Goal: Task Accomplishment & Management: Use online tool/utility

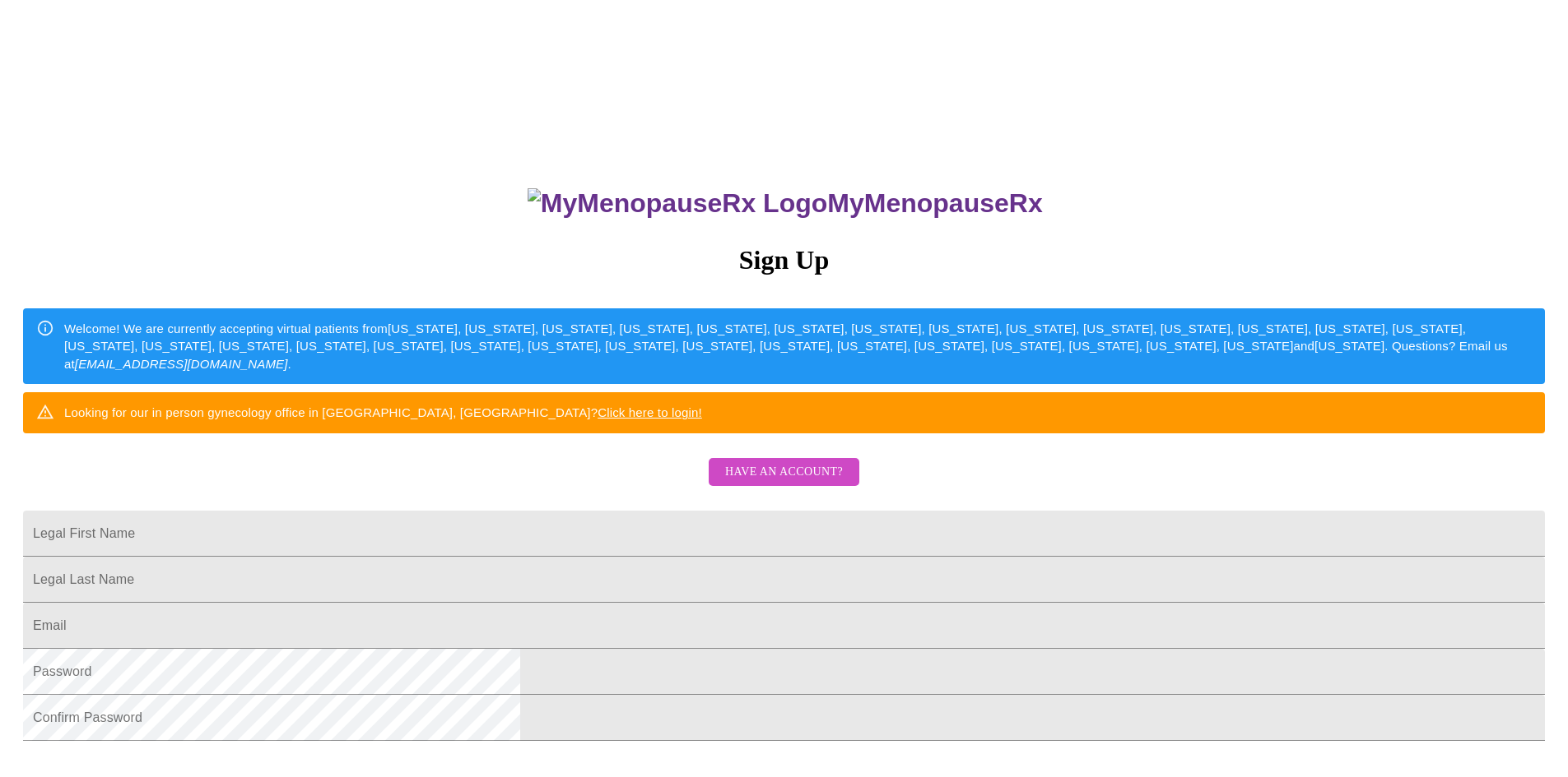
click at [736, 483] on span "Have an account?" at bounding box center [784, 473] width 118 height 21
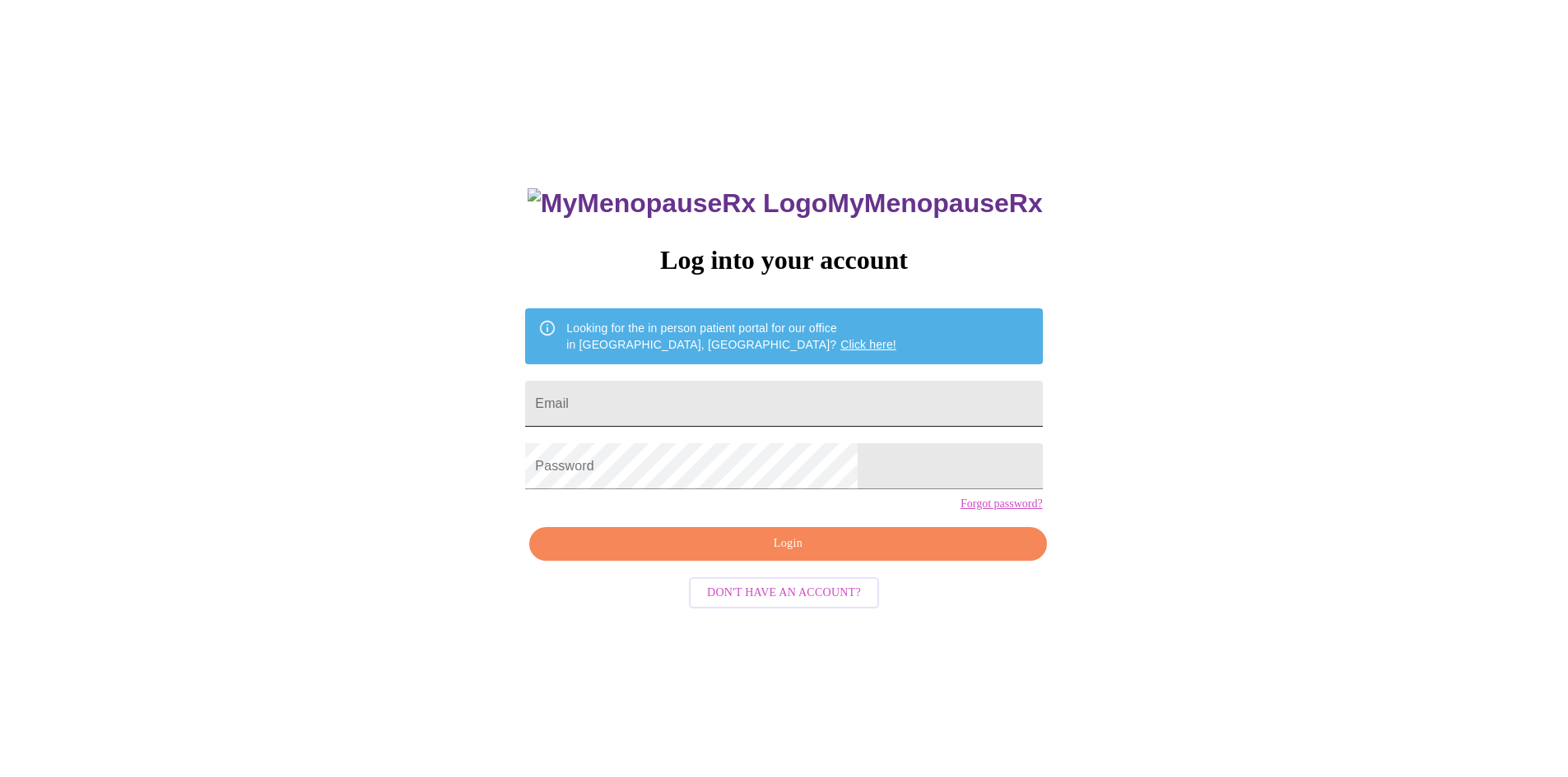
click at [705, 406] on input "Email" at bounding box center [784, 404] width 517 height 46
type input "[EMAIL_ADDRESS][DOMAIN_NAME]"
click at [840, 555] on span "Login" at bounding box center [787, 544] width 479 height 21
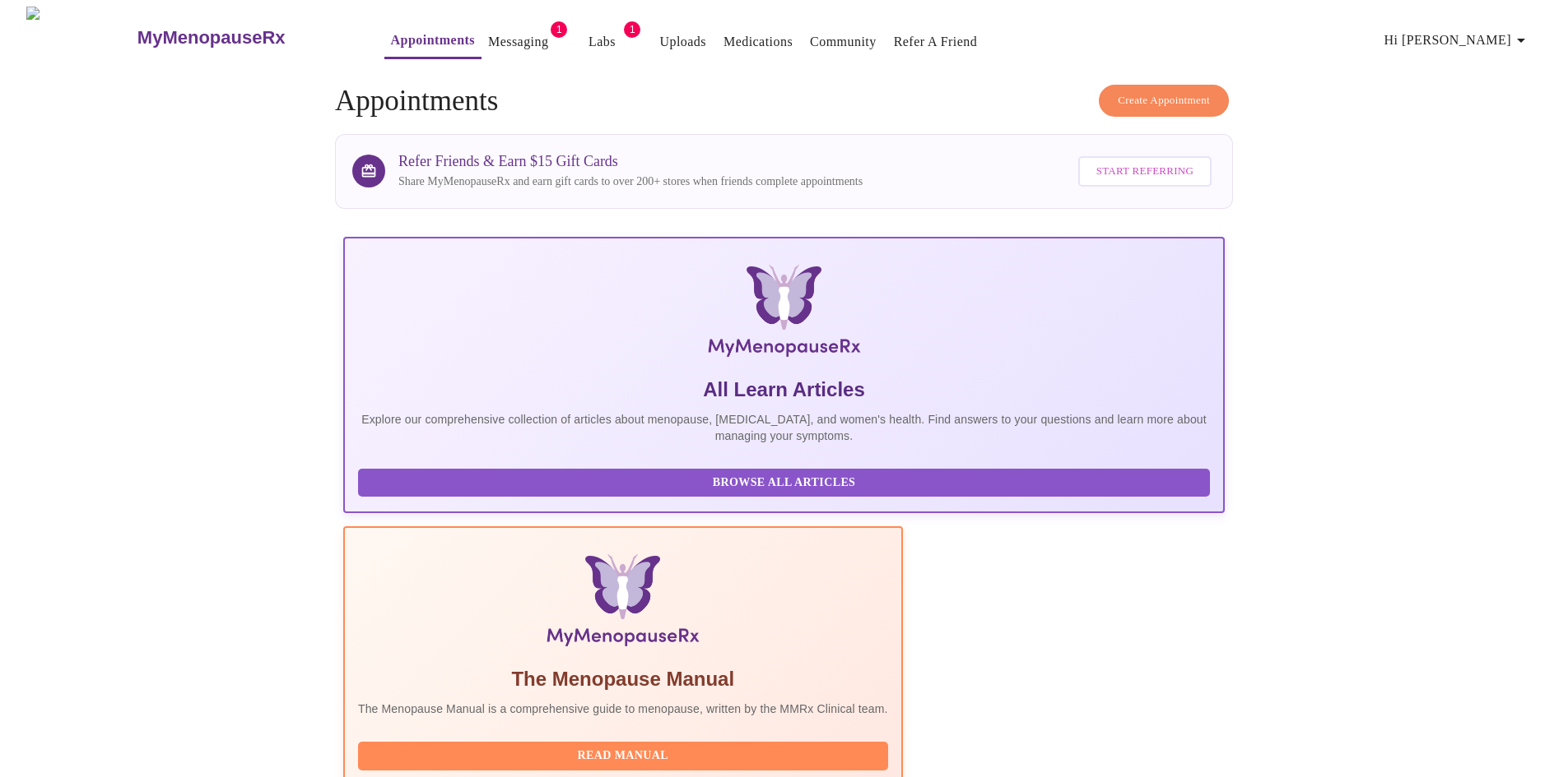
click at [488, 40] on link "Messaging" at bounding box center [517, 42] width 60 height 23
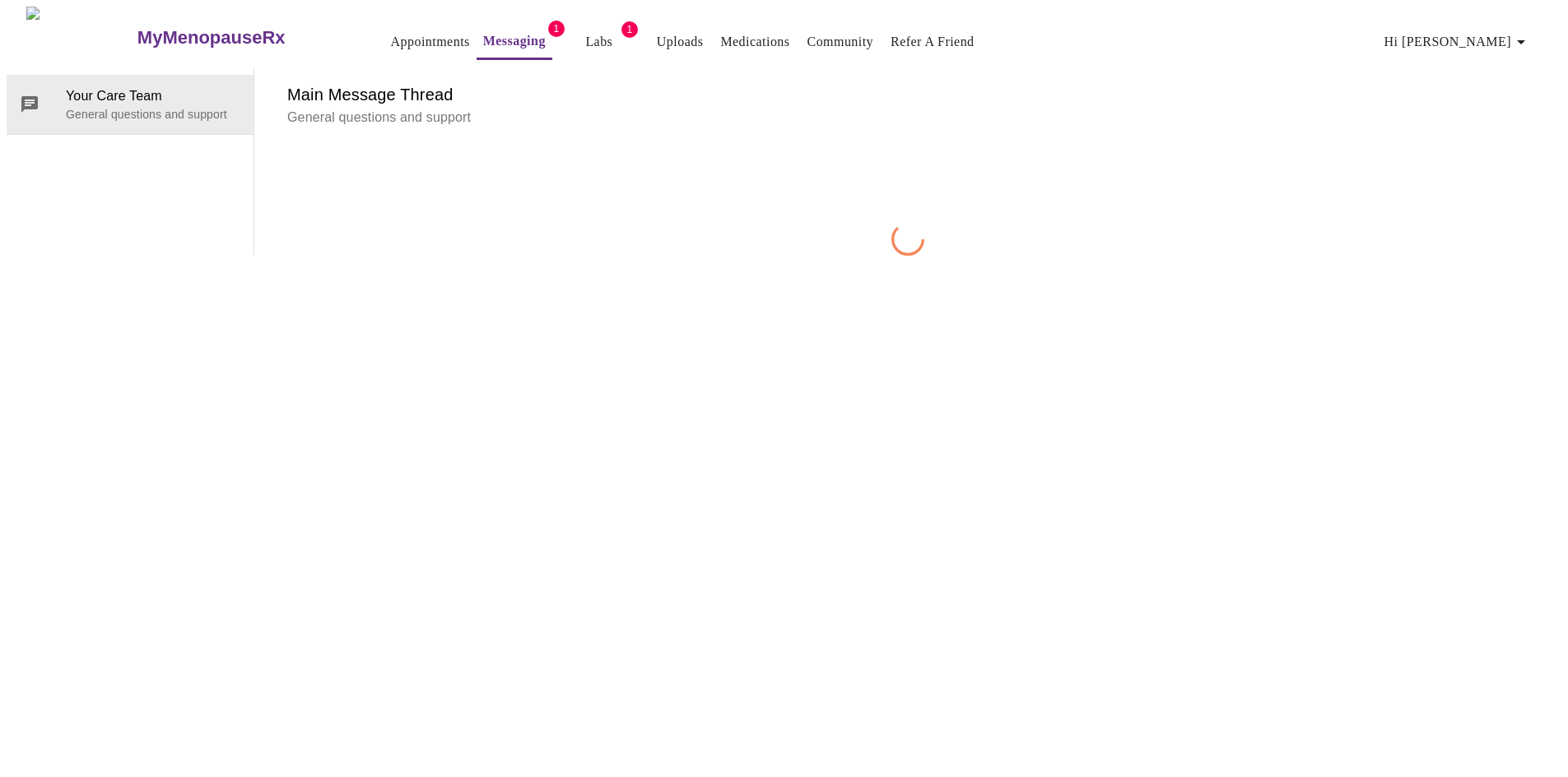
scroll to position [62, 0]
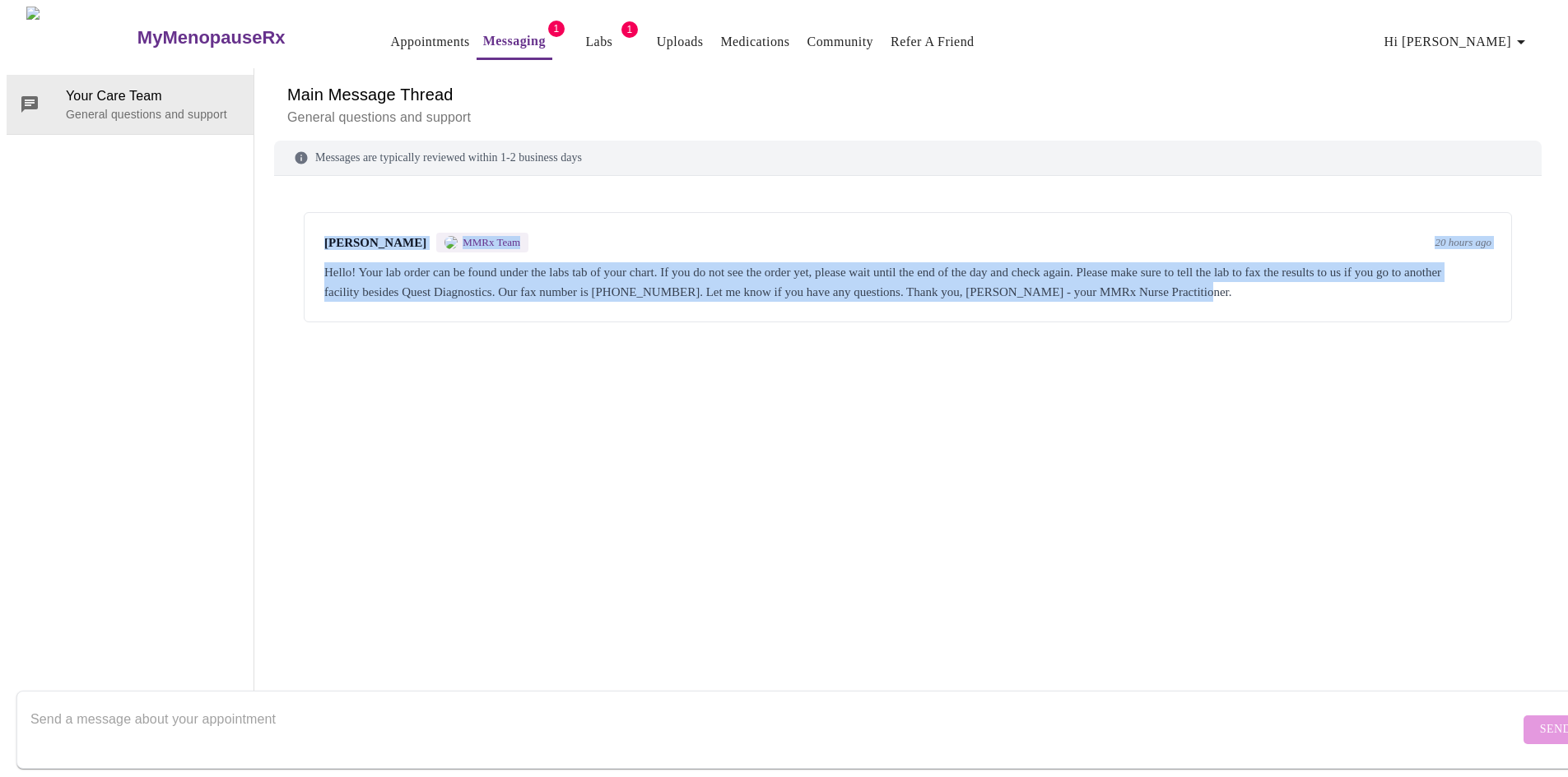
drag, startPoint x: 312, startPoint y: 179, endPoint x: 1516, endPoint y: 226, distance: 1204.9
click at [1512, 226] on div "[PERSON_NAME] MMRx Team 20 hours ago Hello! Your lab order can be found under t…" at bounding box center [907, 267] width 1209 height 110
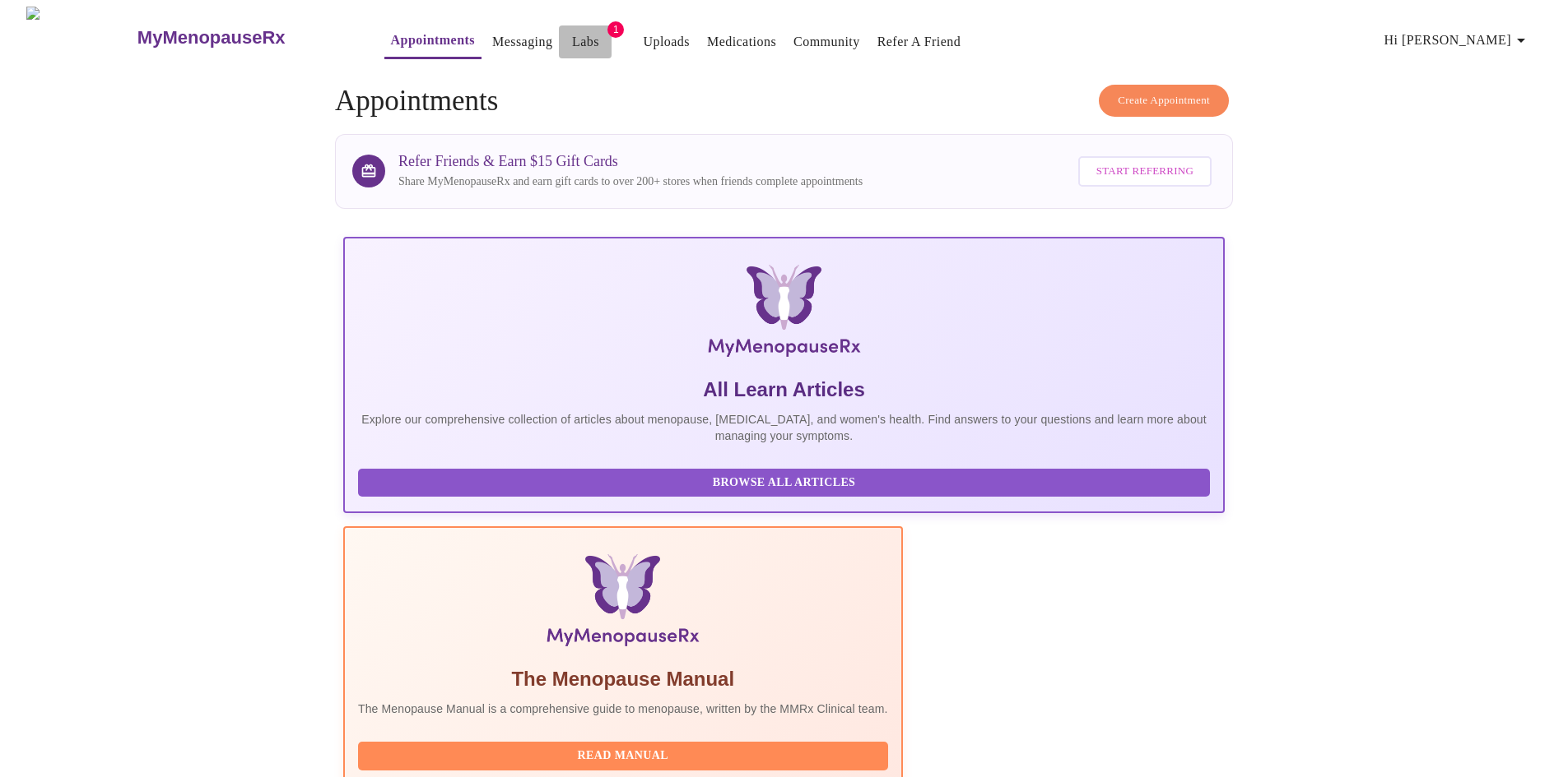
click at [572, 31] on link "Labs" at bounding box center [585, 42] width 27 height 23
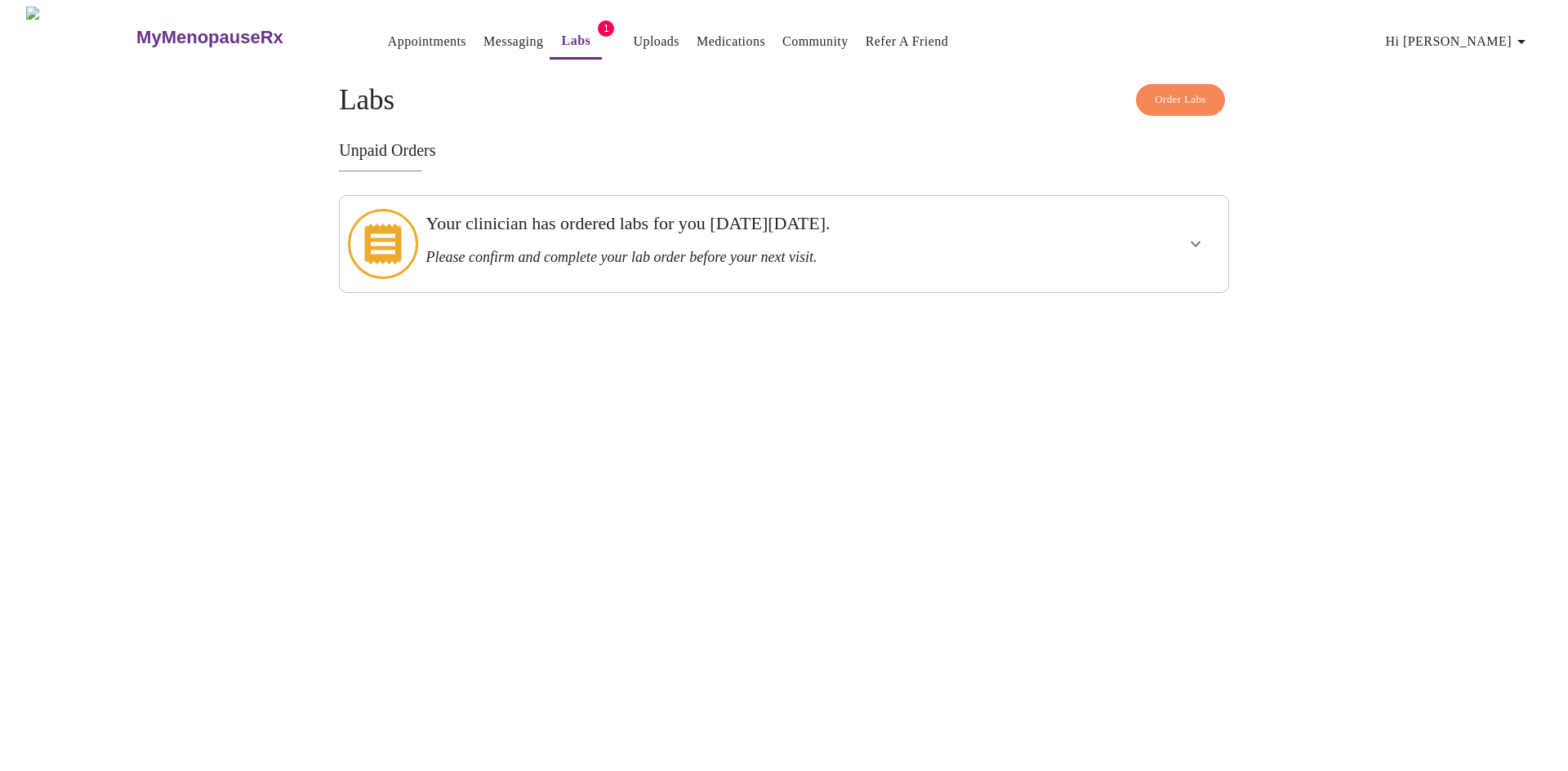
click at [970, 238] on div "Your clinician has ordered labs for you [DATE][DATE]. Please confirm and comple…" at bounding box center [740, 239] width 630 height 53
click at [1204, 235] on button "show more" at bounding box center [1195, 243] width 39 height 39
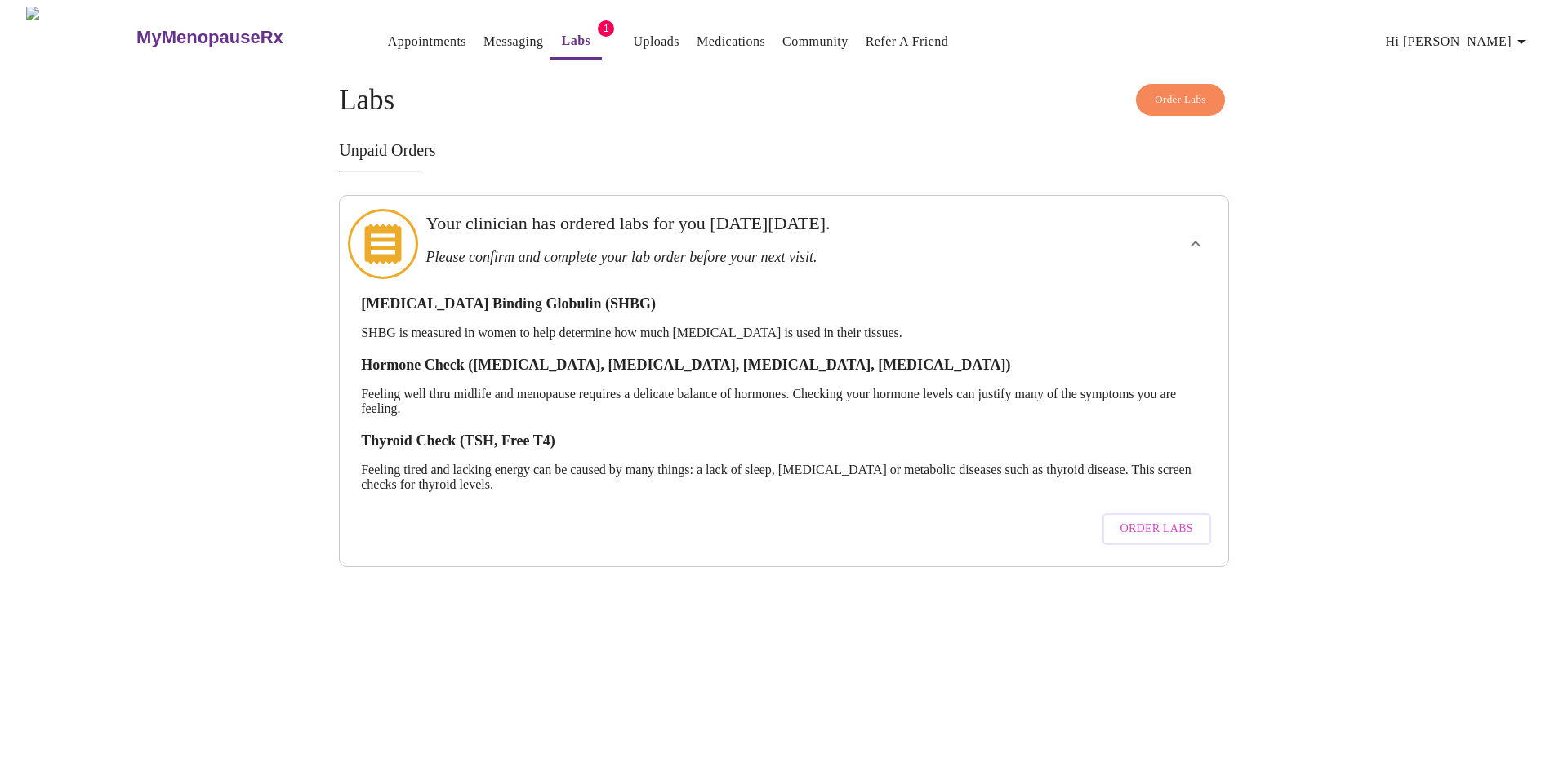
click at [1132, 519] on span "Order Labs" at bounding box center [1157, 530] width 73 height 21
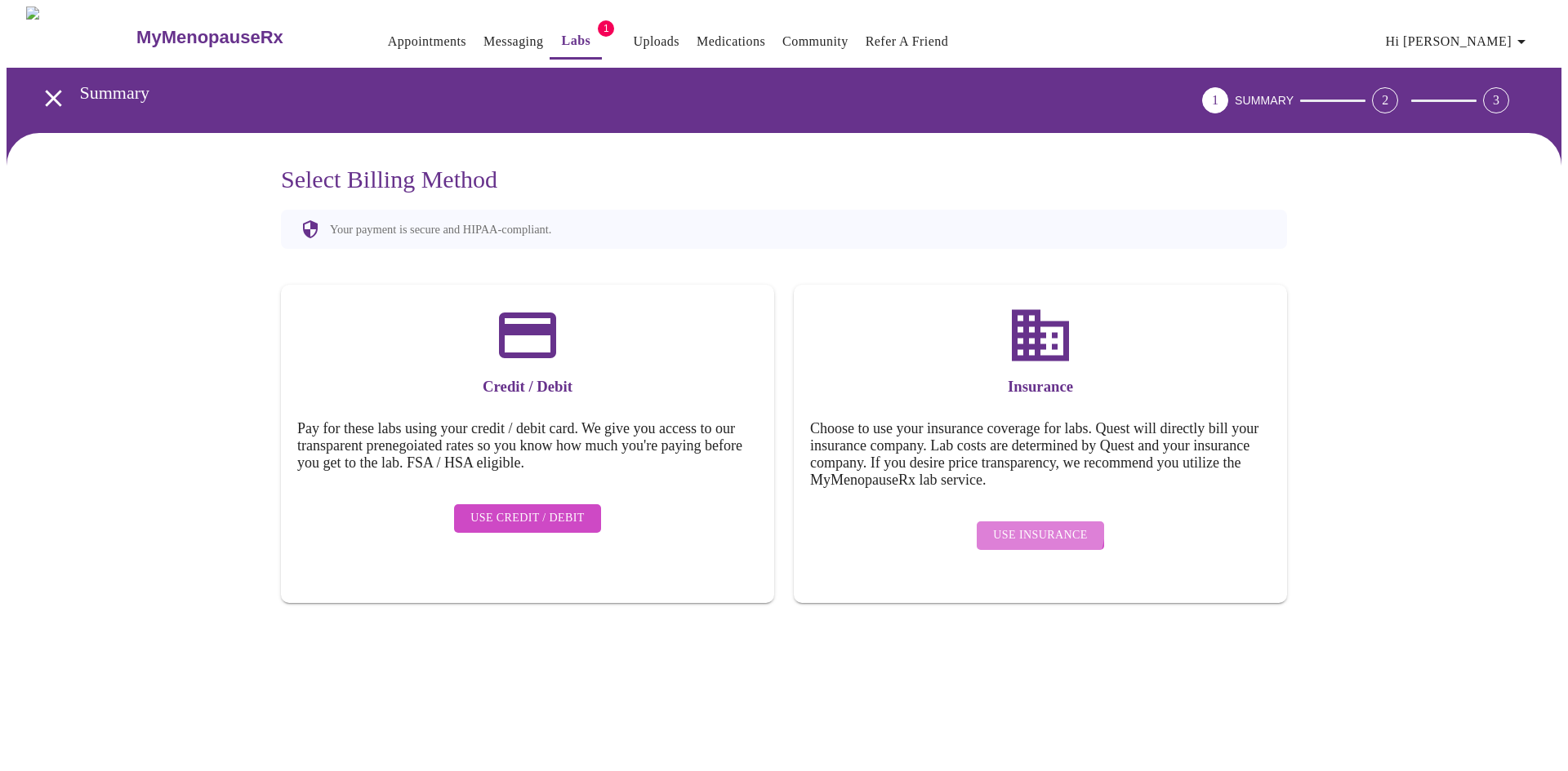
click at [1023, 525] on span "Use Insurance" at bounding box center [1040, 536] width 94 height 21
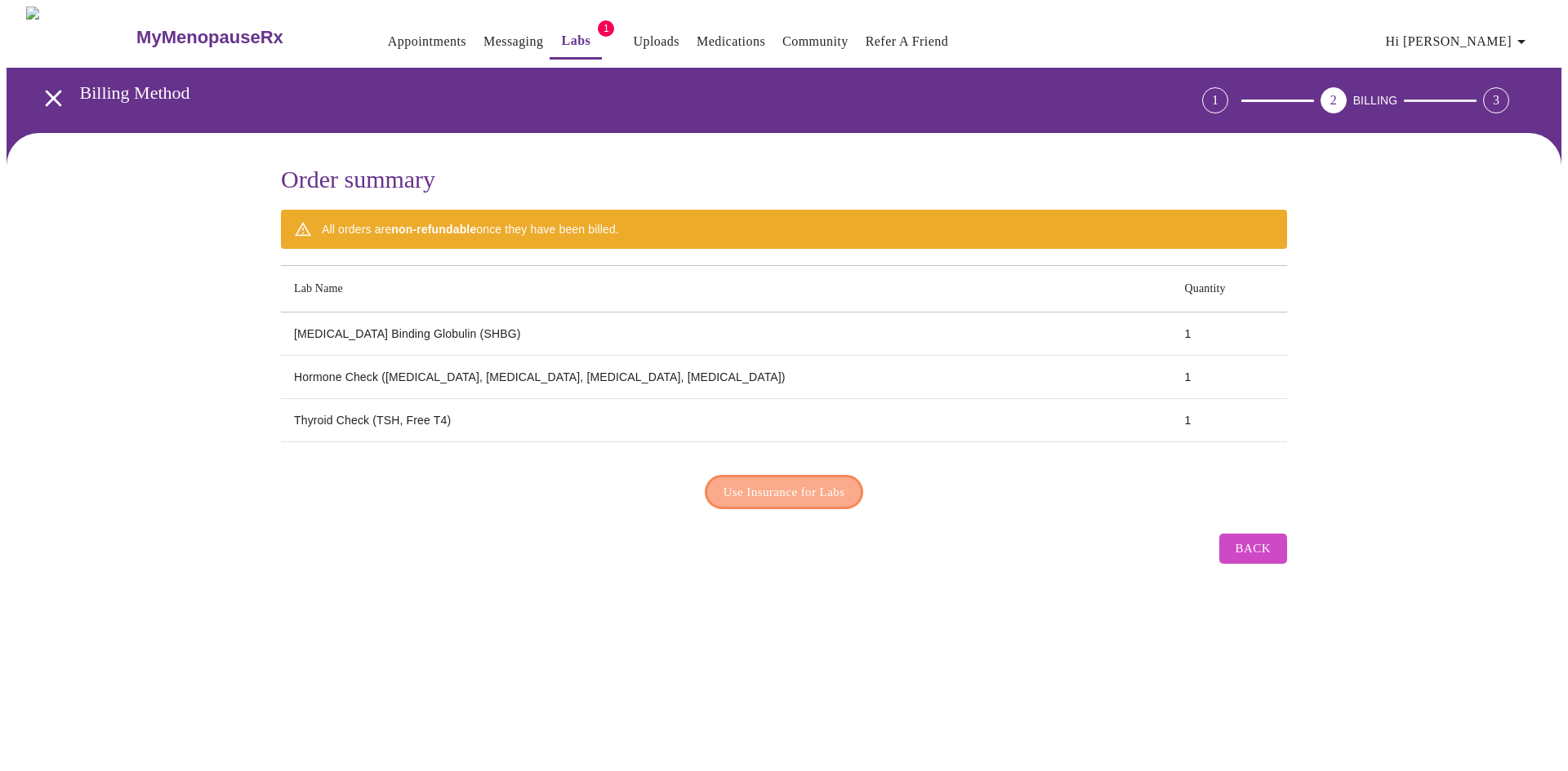
click at [806, 483] on span "Use Insurance for Labs" at bounding box center [784, 492] width 122 height 22
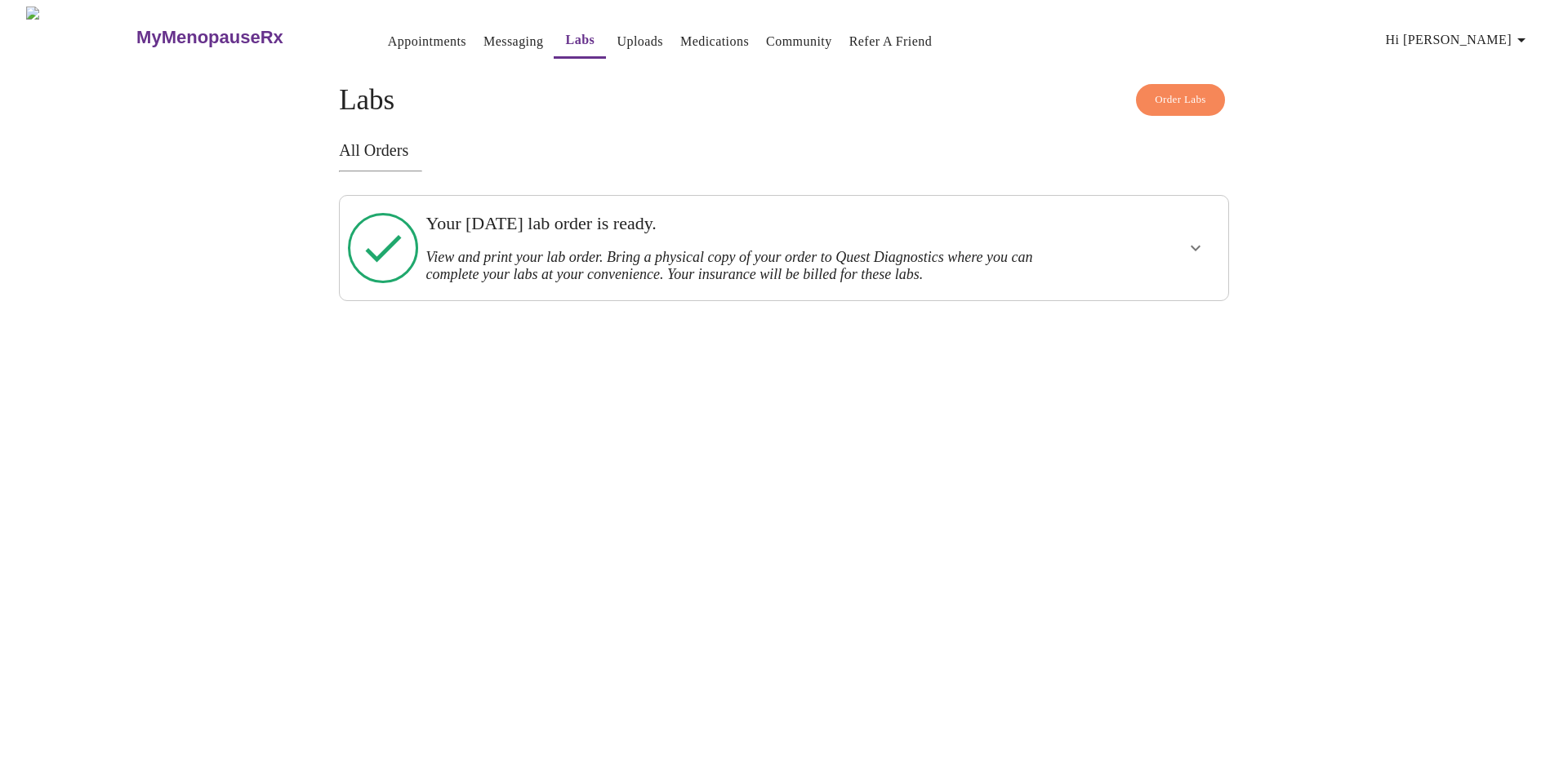
click at [813, 260] on h3 "View and print your lab order. Bring a physical copy of your order to Quest Dia…" at bounding box center [740, 267] width 630 height 35
click at [1205, 246] on button "show more" at bounding box center [1195, 247] width 39 height 39
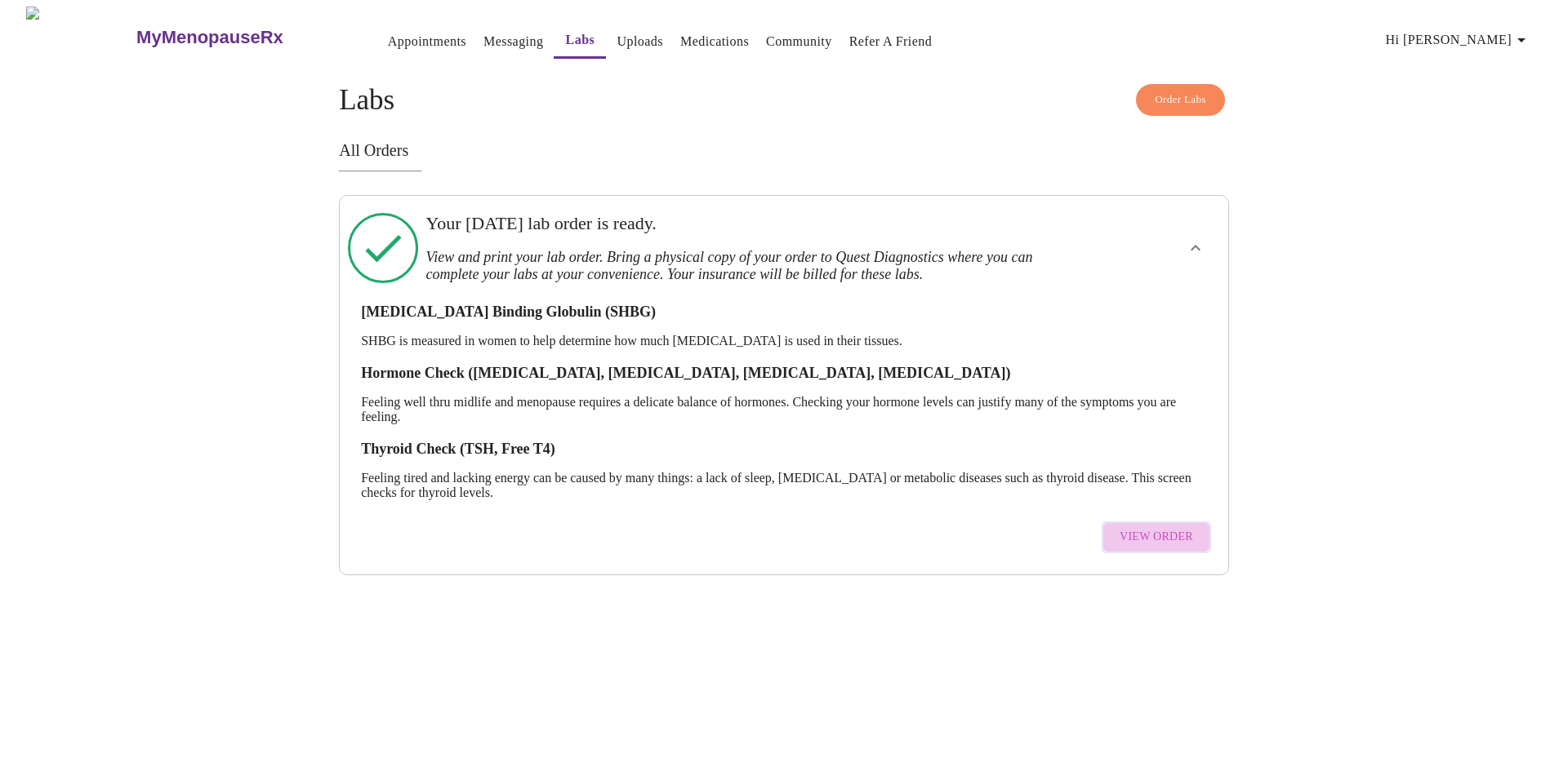
click at [1165, 532] on span "View Order" at bounding box center [1156, 537] width 74 height 21
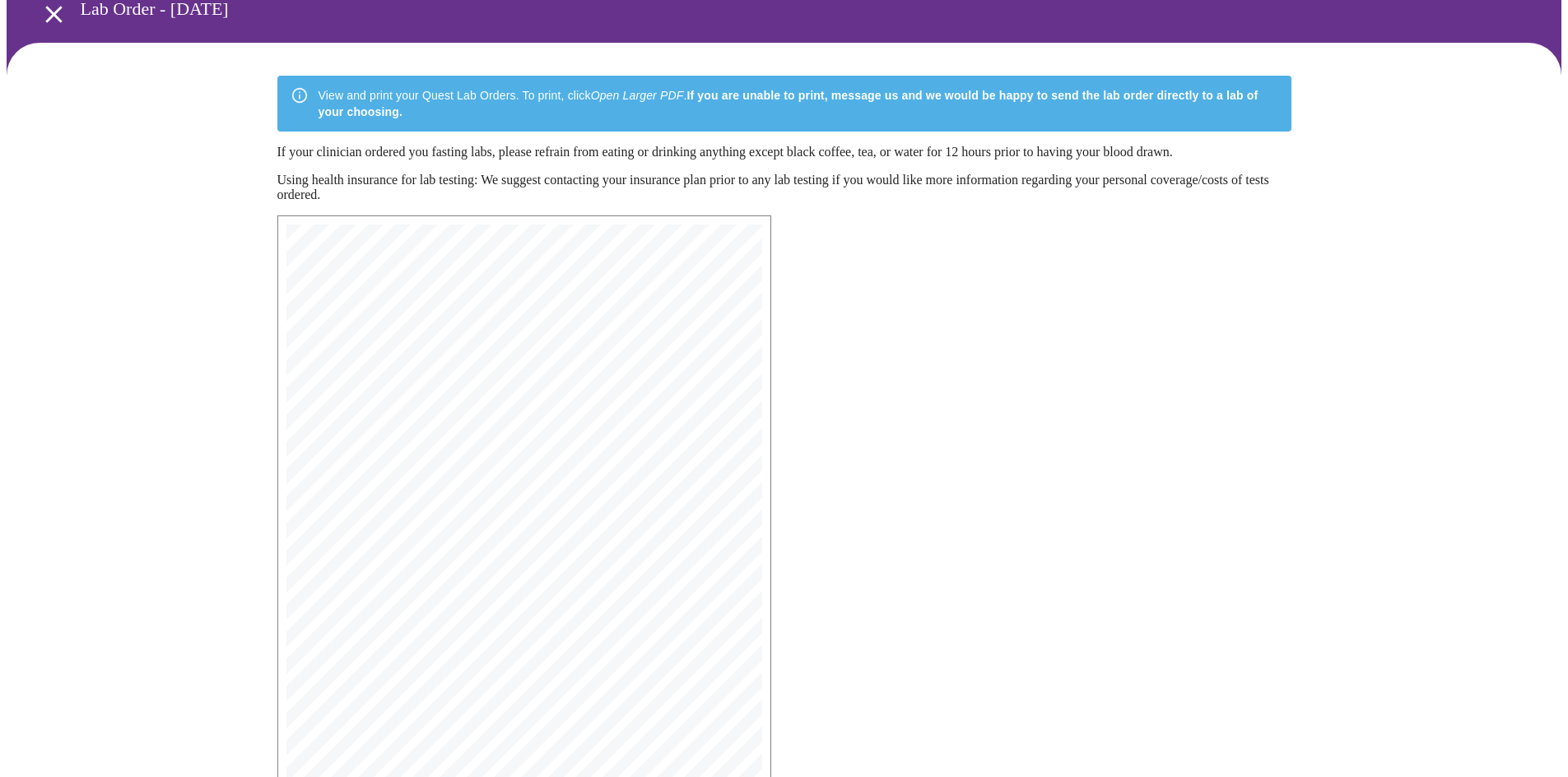
scroll to position [235, 0]
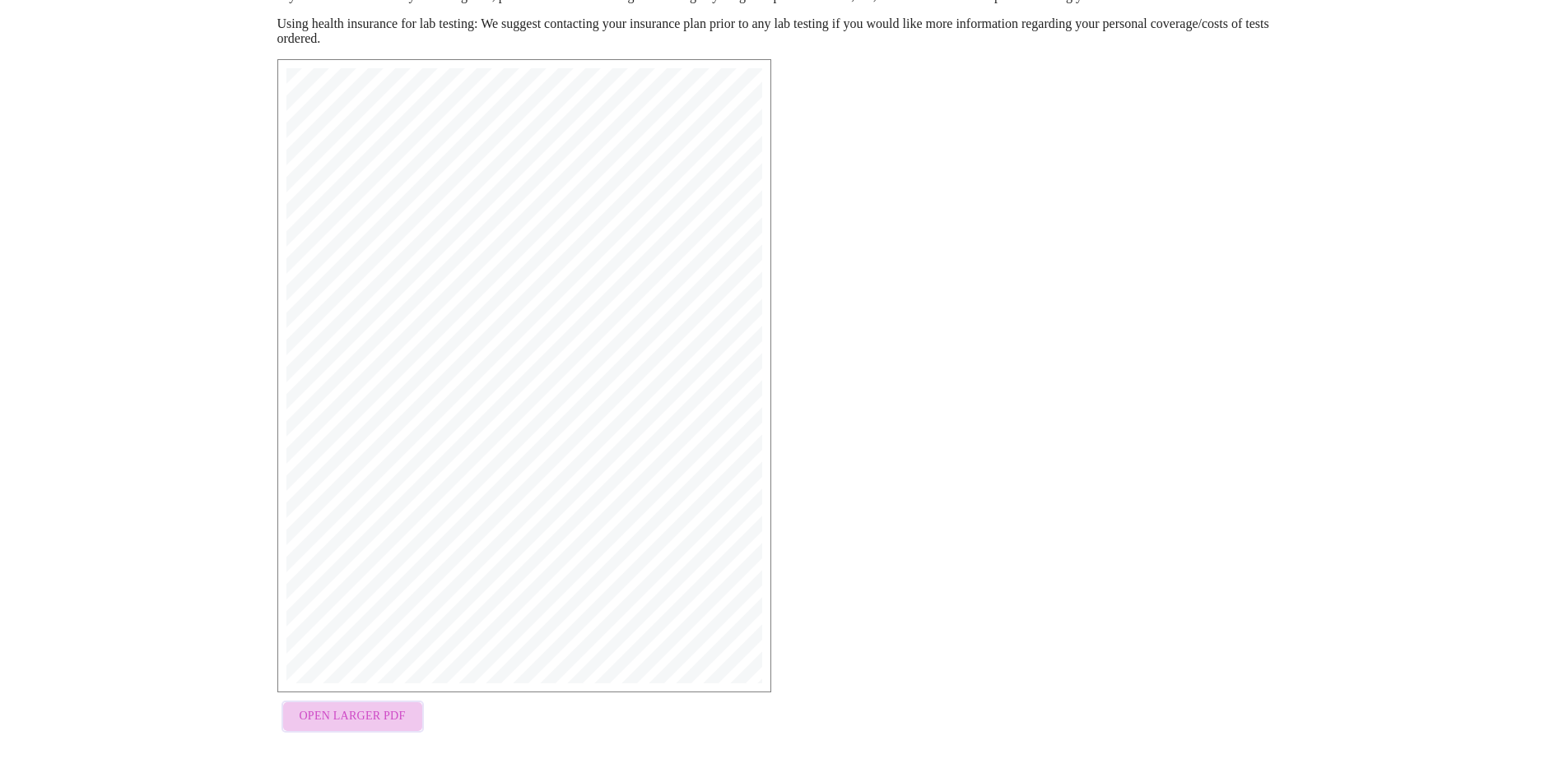
click at [381, 720] on span "Open Larger PDF" at bounding box center [353, 717] width 106 height 21
